Goal: Task Accomplishment & Management: Manage account settings

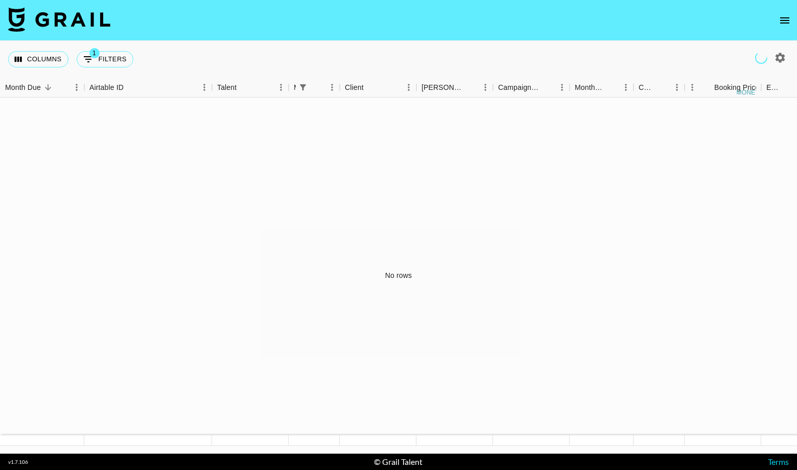
click at [33, 14] on img at bounding box center [59, 19] width 102 height 25
click at [782, 26] on icon "open drawer" at bounding box center [785, 20] width 12 height 12
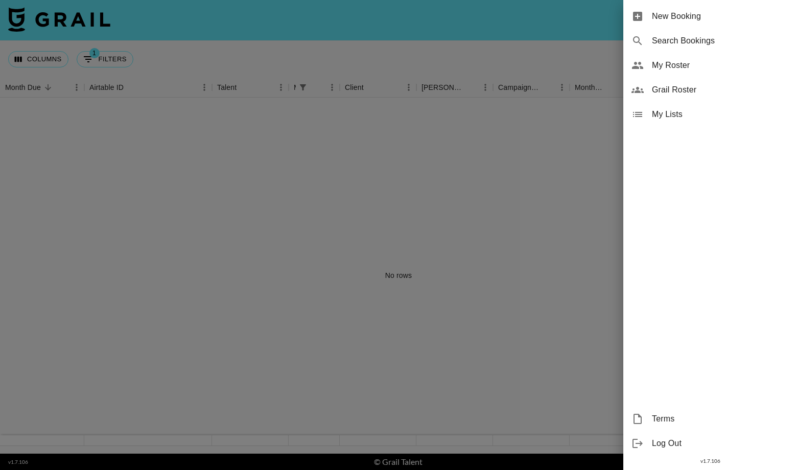
click at [675, 16] on span "New Booking" at bounding box center [720, 16] width 137 height 12
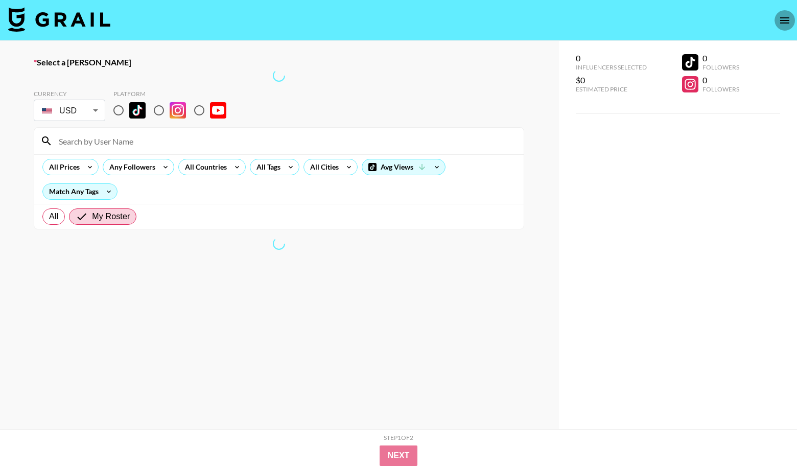
click at [784, 14] on icon "open drawer" at bounding box center [785, 20] width 12 height 12
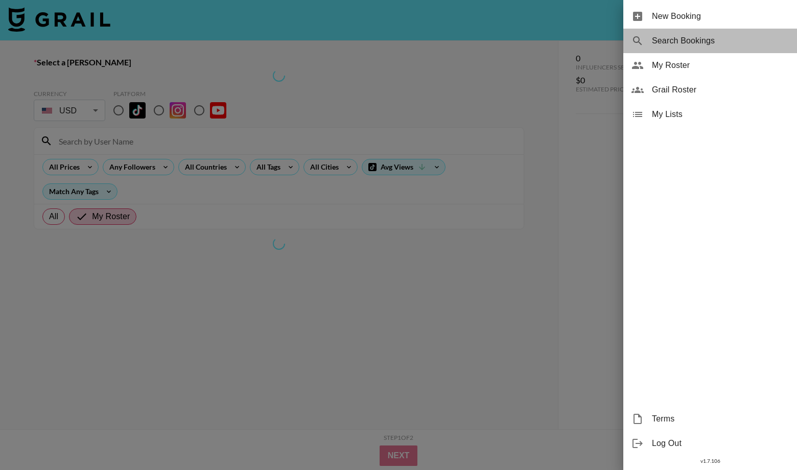
click at [695, 37] on span "Search Bookings" at bounding box center [720, 41] width 137 height 12
select select "id"
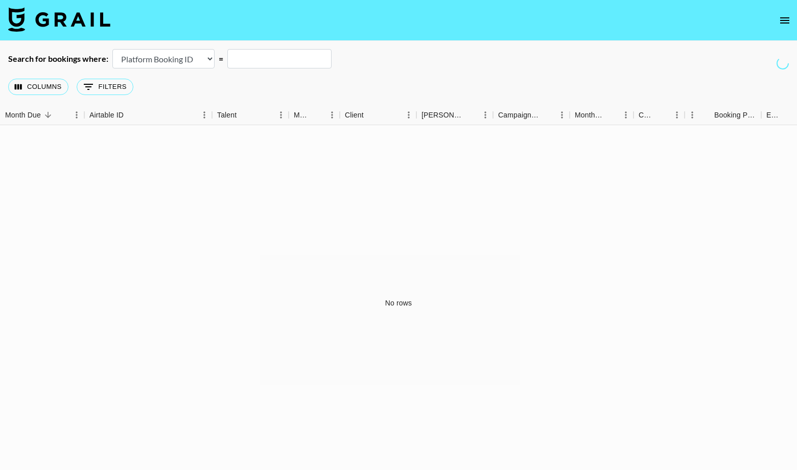
click at [286, 57] on input "text" at bounding box center [279, 58] width 104 height 19
click at [52, 26] on img at bounding box center [59, 19] width 102 height 25
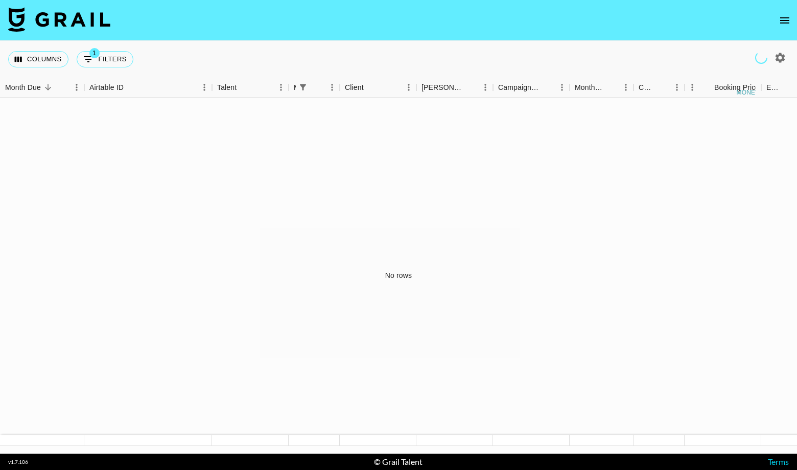
click at [787, 11] on button "open drawer" at bounding box center [785, 20] width 20 height 20
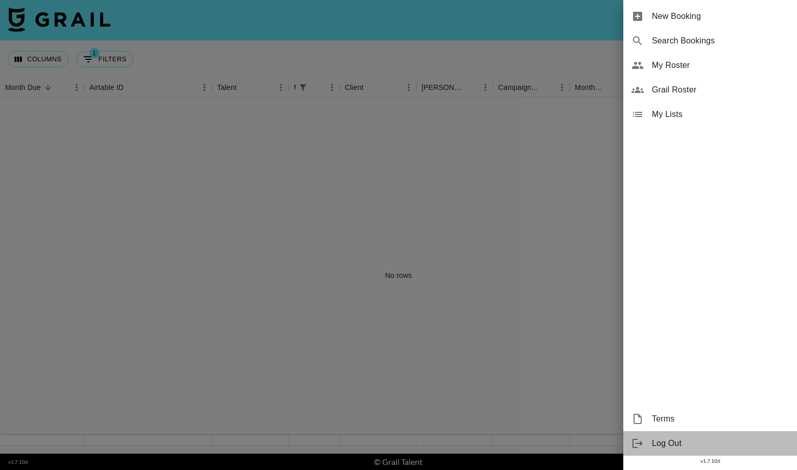
click at [661, 439] on span "Log Out" at bounding box center [720, 443] width 137 height 12
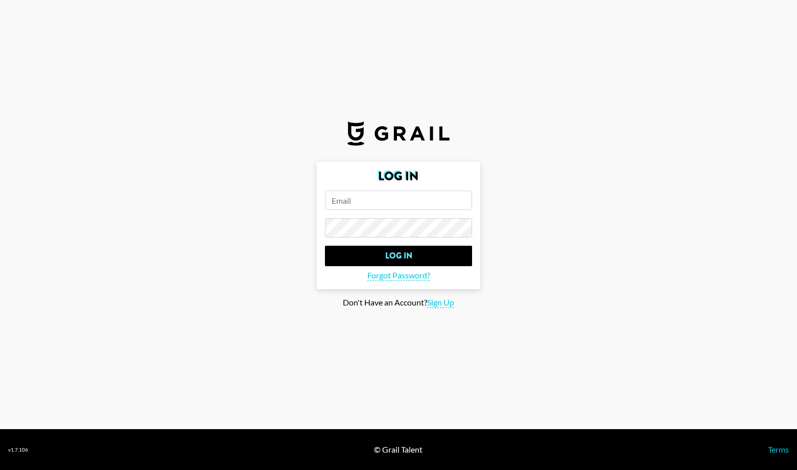
click at [398, 195] on input "email" at bounding box center [398, 200] width 147 height 19
click at [374, 206] on input "email" at bounding box center [398, 200] width 147 height 19
type input "[PERSON_NAME][EMAIL_ADDRESS][PERSON_NAME][DOMAIN_NAME]"
click at [325, 246] on input "Log In" at bounding box center [398, 256] width 147 height 20
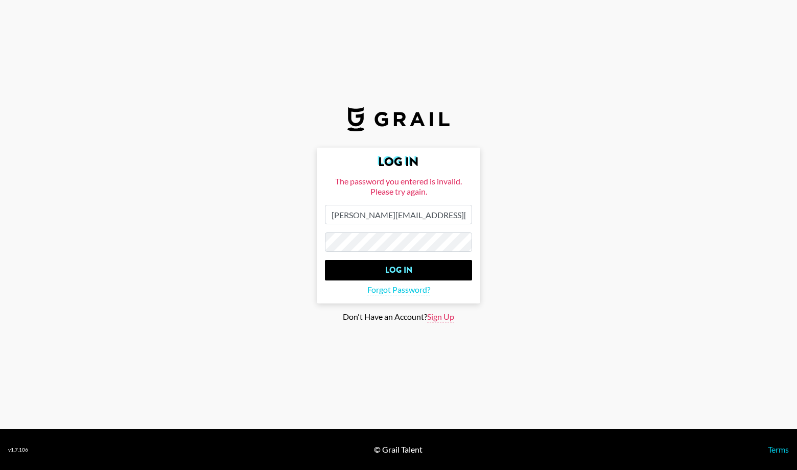
click at [445, 319] on span "Sign Up" at bounding box center [440, 317] width 27 height 11
type input "Sign Up"
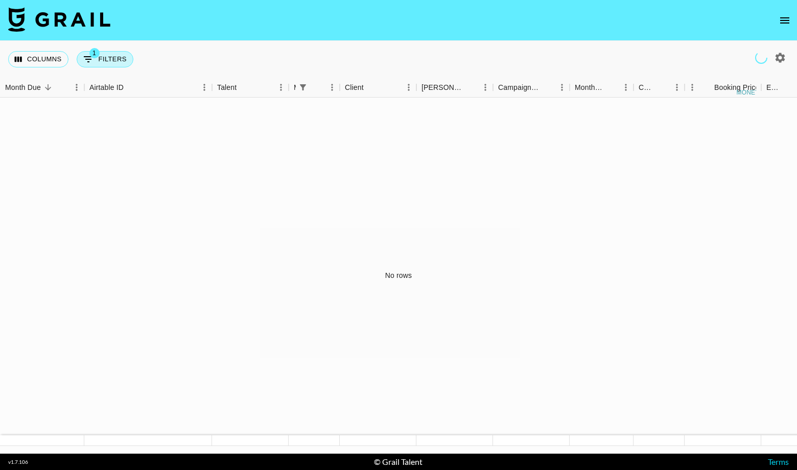
click at [98, 61] on button "1 Filters" at bounding box center [105, 59] width 57 height 16
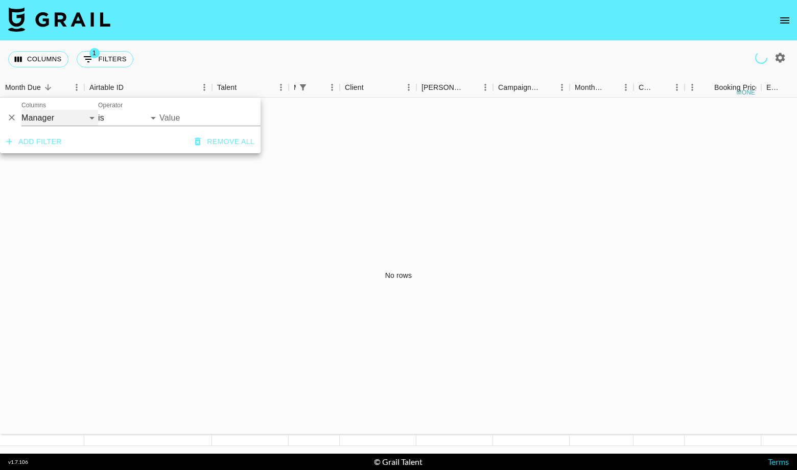
click at [55, 118] on select "Grail Platform ID Airtable ID Talent Manager Client [PERSON_NAME] Campaign (Typ…" at bounding box center [59, 118] width 77 height 16
select select "airtableId"
click at [21, 110] on select "Grail Platform ID Airtable ID Talent Manager Client [PERSON_NAME] Campaign (Typ…" at bounding box center [59, 118] width 77 height 16
select select "contains"
click at [57, 120] on select "Grail Platform ID Airtable ID Talent Manager Client [PERSON_NAME] Campaign (Typ…" at bounding box center [59, 118] width 77 height 16
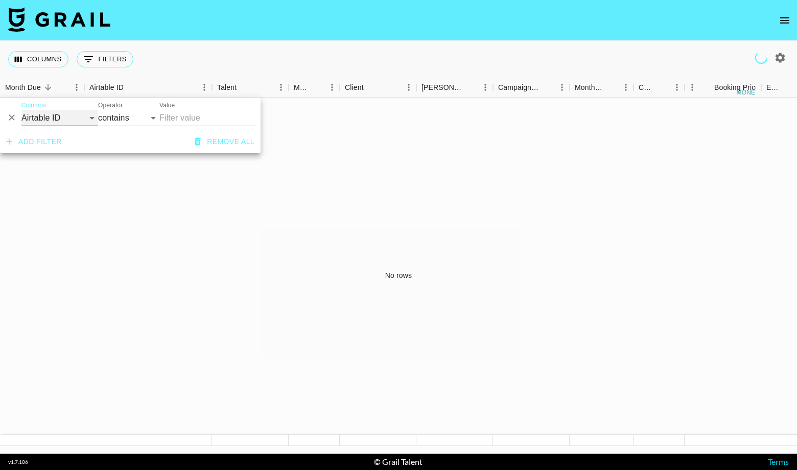
select select "id"
click at [21, 110] on select "Grail Platform ID Airtable ID Talent Manager Client [PERSON_NAME] Campaign (Typ…" at bounding box center [59, 118] width 77 height 16
click at [9, 118] on icon "Delete" at bounding box center [12, 117] width 10 height 10
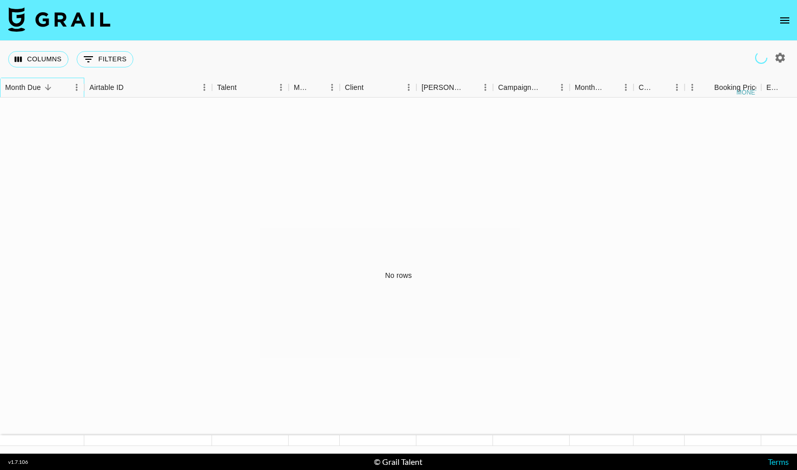
click at [28, 84] on div "Month Due" at bounding box center [23, 88] width 36 height 20
click at [56, 85] on div "Month Due" at bounding box center [37, 88] width 64 height 20
click at [49, 85] on icon "Sort" at bounding box center [48, 87] width 6 height 6
click at [60, 57] on button "Columns" at bounding box center [38, 59] width 60 height 16
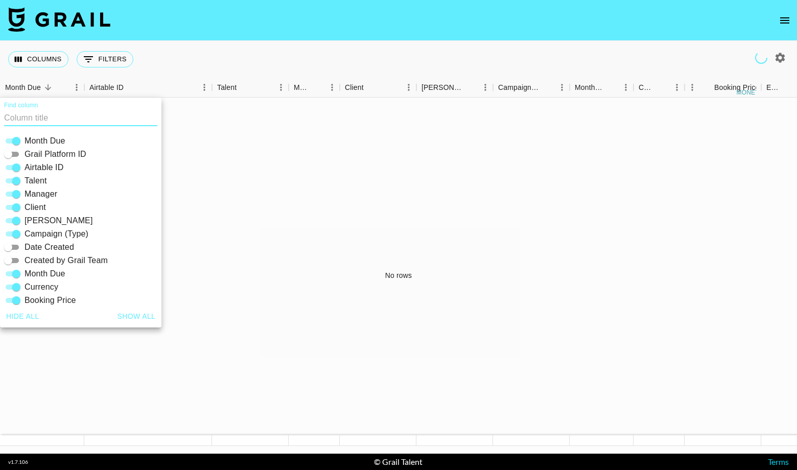
click at [489, 45] on div "Columns 0 Filters + Booking" at bounding box center [398, 59] width 797 height 37
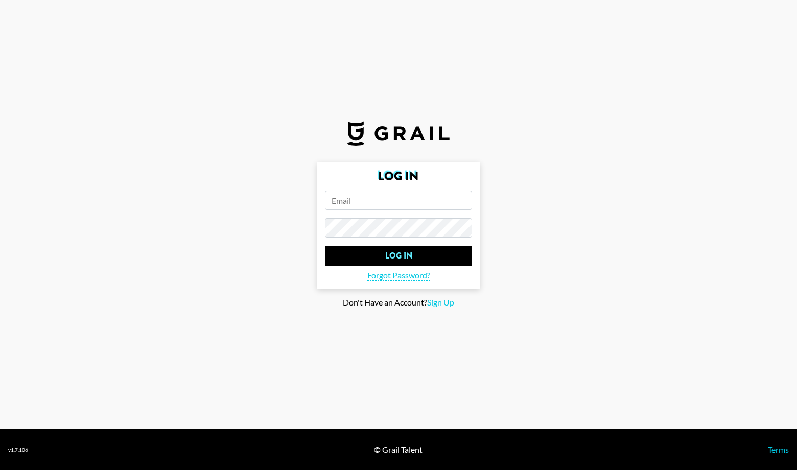
click at [367, 202] on input "email" at bounding box center [398, 200] width 147 height 19
type input "derek.cano@grail-talent.com"
click at [412, 243] on form "Log In derek.cano@grail-talent.com Log In Forgot Password?" at bounding box center [399, 225] width 164 height 127
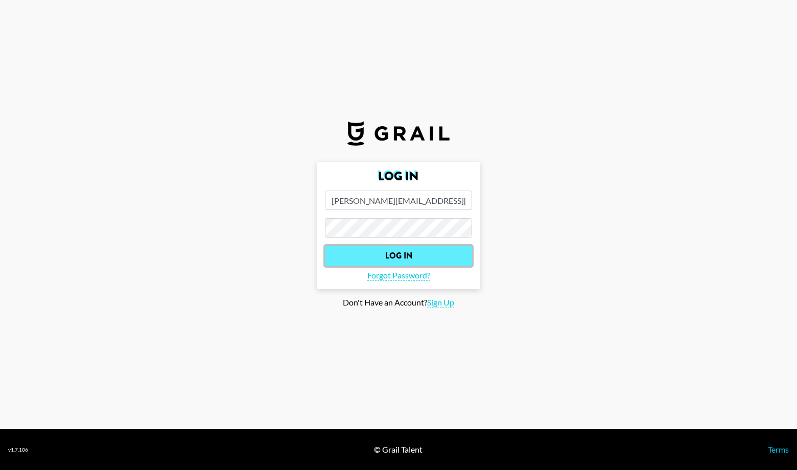
click at [402, 259] on input "Log In" at bounding box center [398, 256] width 147 height 20
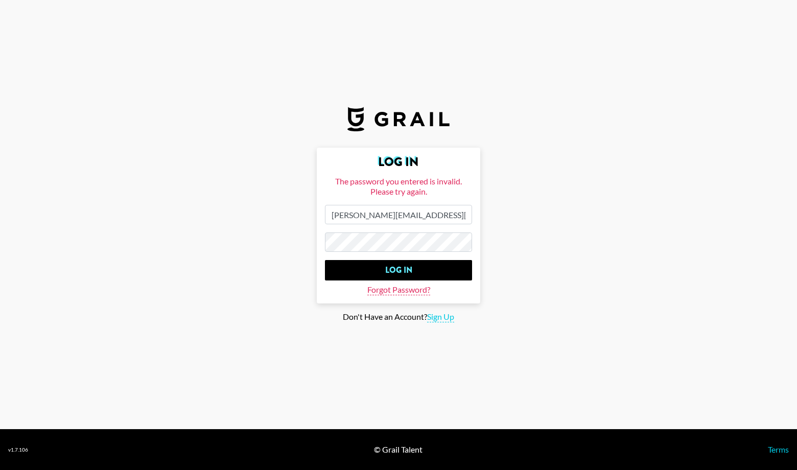
click at [410, 293] on span "Forgot Password?" at bounding box center [398, 290] width 63 height 11
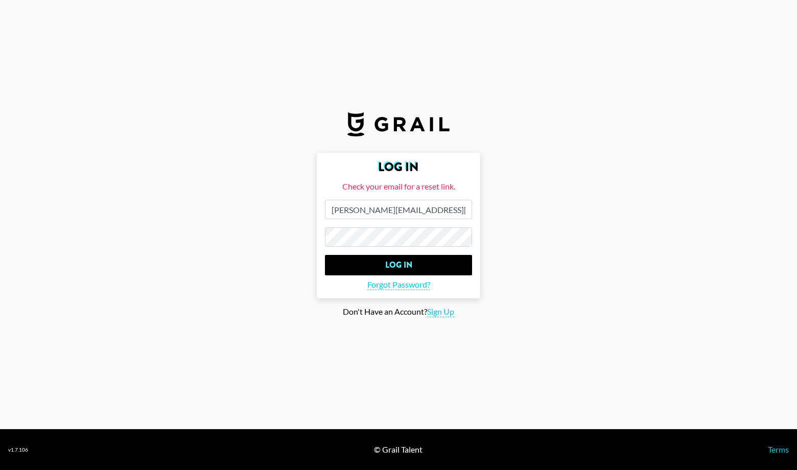
click at [416, 225] on form "Log In Check your email for a reset link. derek.cano@grail-talent.com Log In Fo…" at bounding box center [399, 226] width 164 height 146
click at [406, 269] on input "Log In" at bounding box center [398, 265] width 147 height 20
